Goal: Task Accomplishment & Management: Use online tool/utility

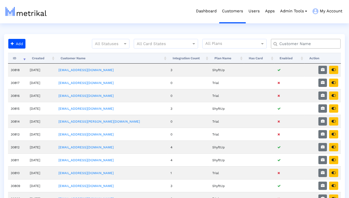
click at [289, 47] on div at bounding box center [306, 44] width 70 height 10
click at [288, 43] on input "text" at bounding box center [306, 44] width 63 height 6
type input "peloton"
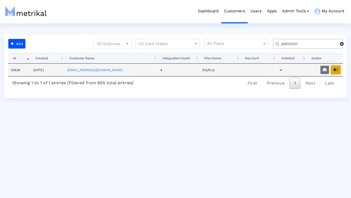
click at [337, 72] on button "button" at bounding box center [335, 70] width 9 height 8
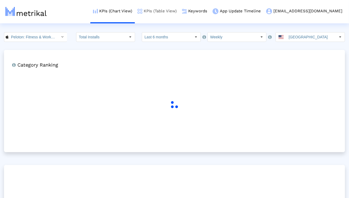
click at [179, 11] on link "KPIs (Table View)" at bounding box center [157, 11] width 44 height 22
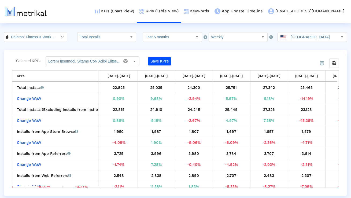
click at [161, 35] on input "Last 6 months" at bounding box center [167, 36] width 49 height 9
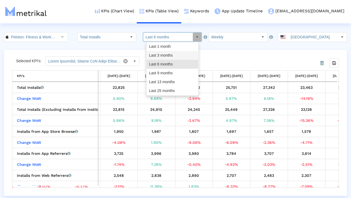
click at [161, 55] on div "Last 3 months" at bounding box center [172, 55] width 51 height 9
type input "Last 3 months"
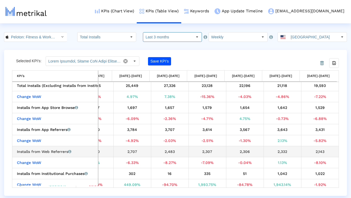
scroll to position [24, 249]
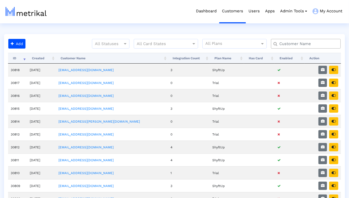
click at [288, 43] on input "text" at bounding box center [306, 44] width 63 height 6
type input "talkspace"
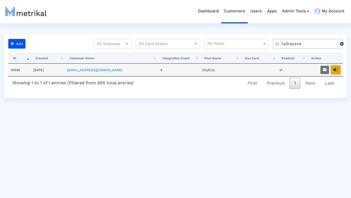
click at [335, 70] on icon "button" at bounding box center [335, 70] width 4 height 4
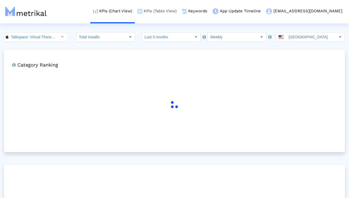
click at [179, 9] on link "KPIs (Table View)" at bounding box center [157, 11] width 44 height 22
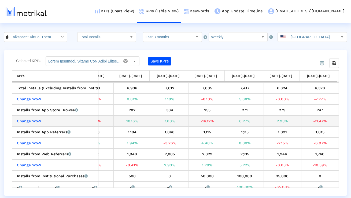
scroll to position [21, 0]
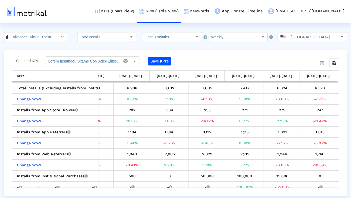
click at [193, 58] on div "Save KPI’s" at bounding box center [177, 61] width 59 height 10
